Goal: Navigation & Orientation: Find specific page/section

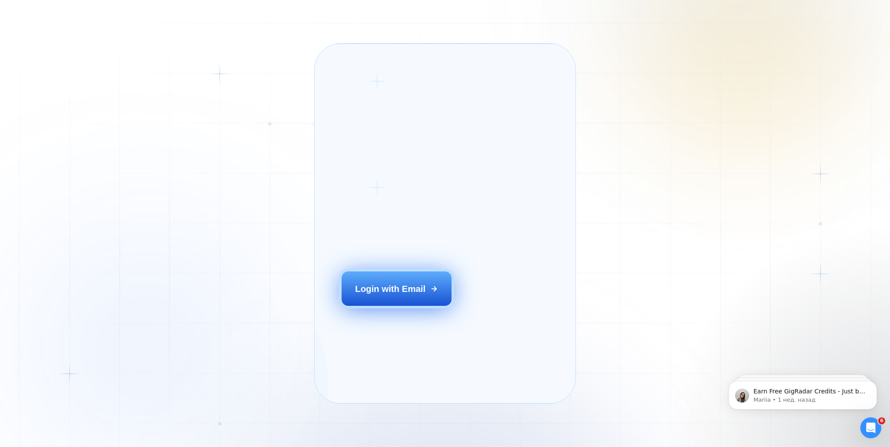
click at [406, 295] on div "Login with Email" at bounding box center [390, 289] width 70 height 12
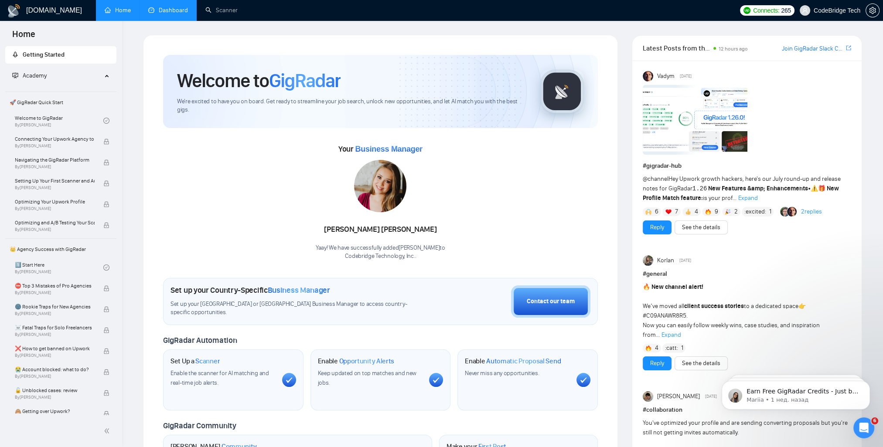
click at [176, 13] on link "Dashboard" at bounding box center [168, 10] width 40 height 7
